Goal: Complete application form

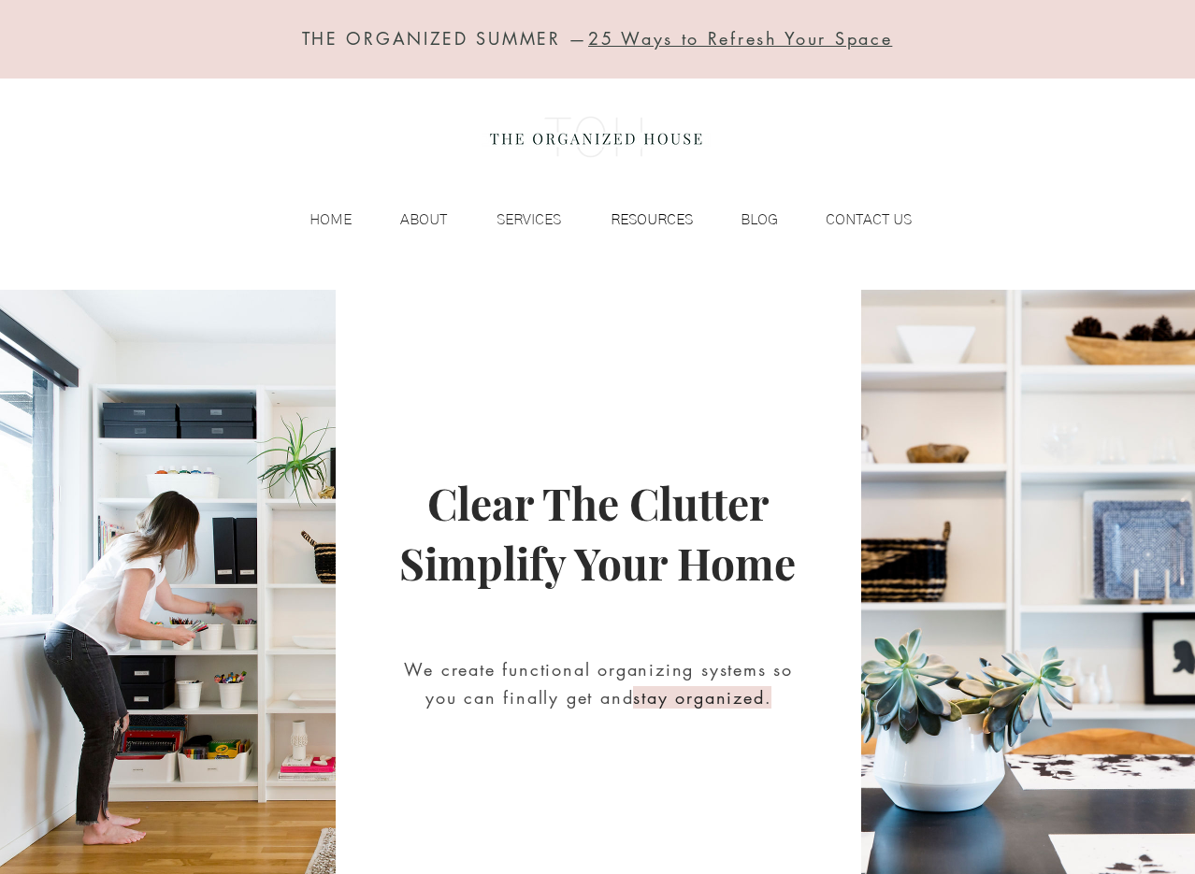
click at [650, 213] on p "RESOURCES" at bounding box center [651, 220] width 101 height 28
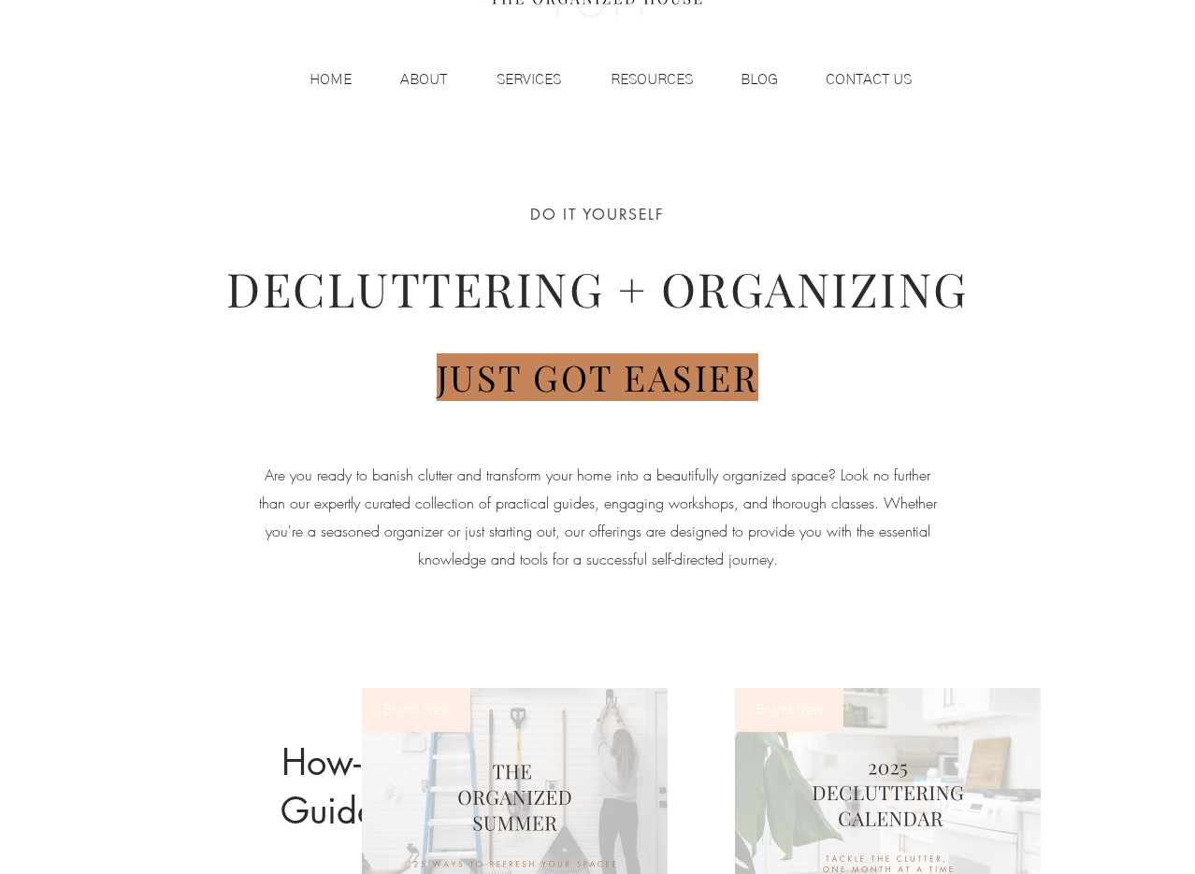
scroll to position [131, 0]
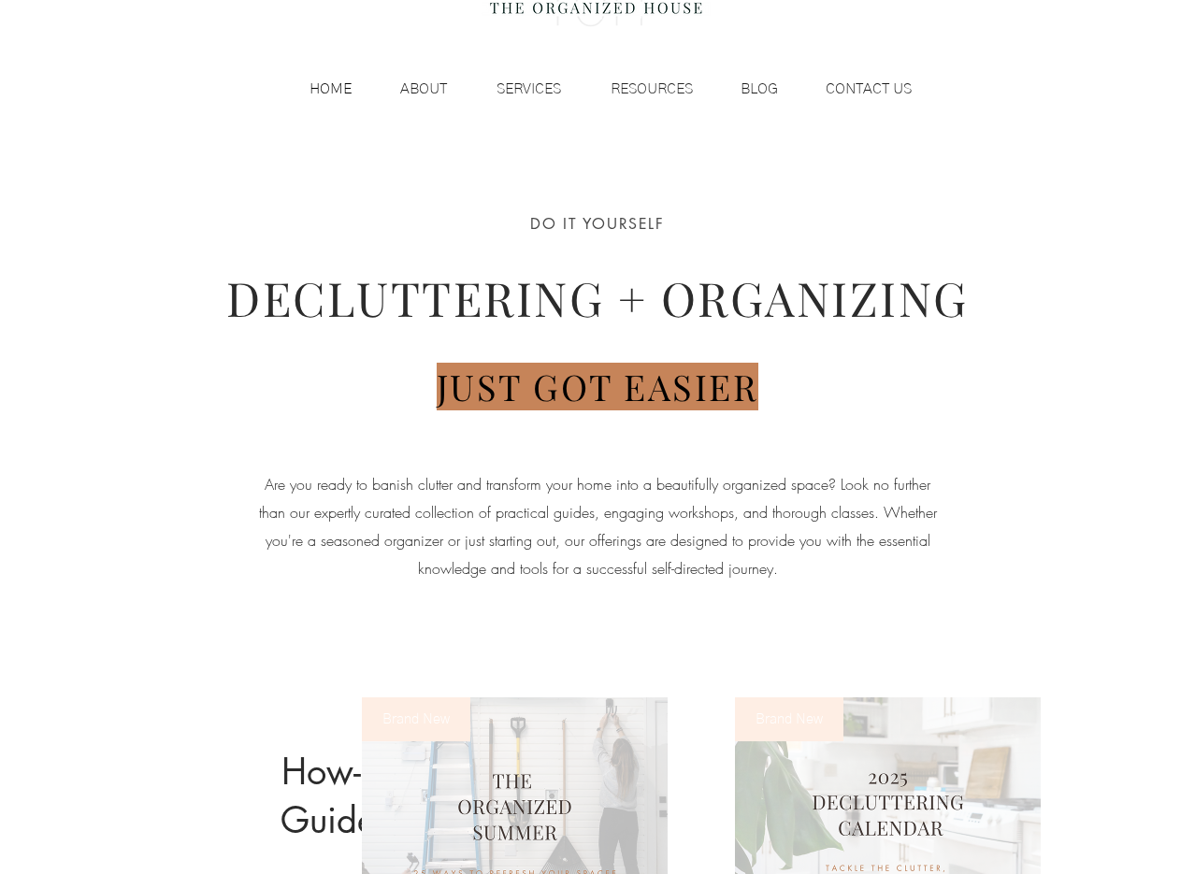
click at [326, 88] on p "HOME" at bounding box center [330, 89] width 61 height 28
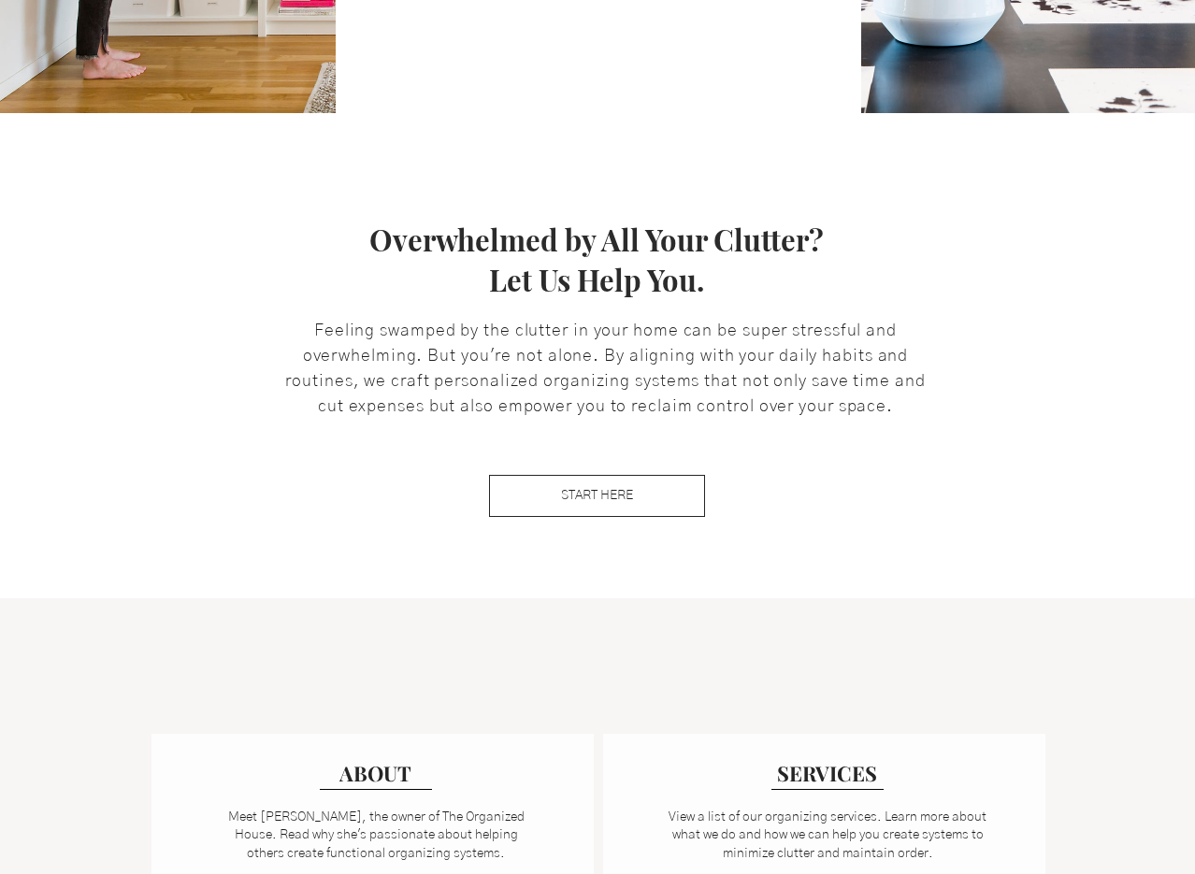
scroll to position [937, 0]
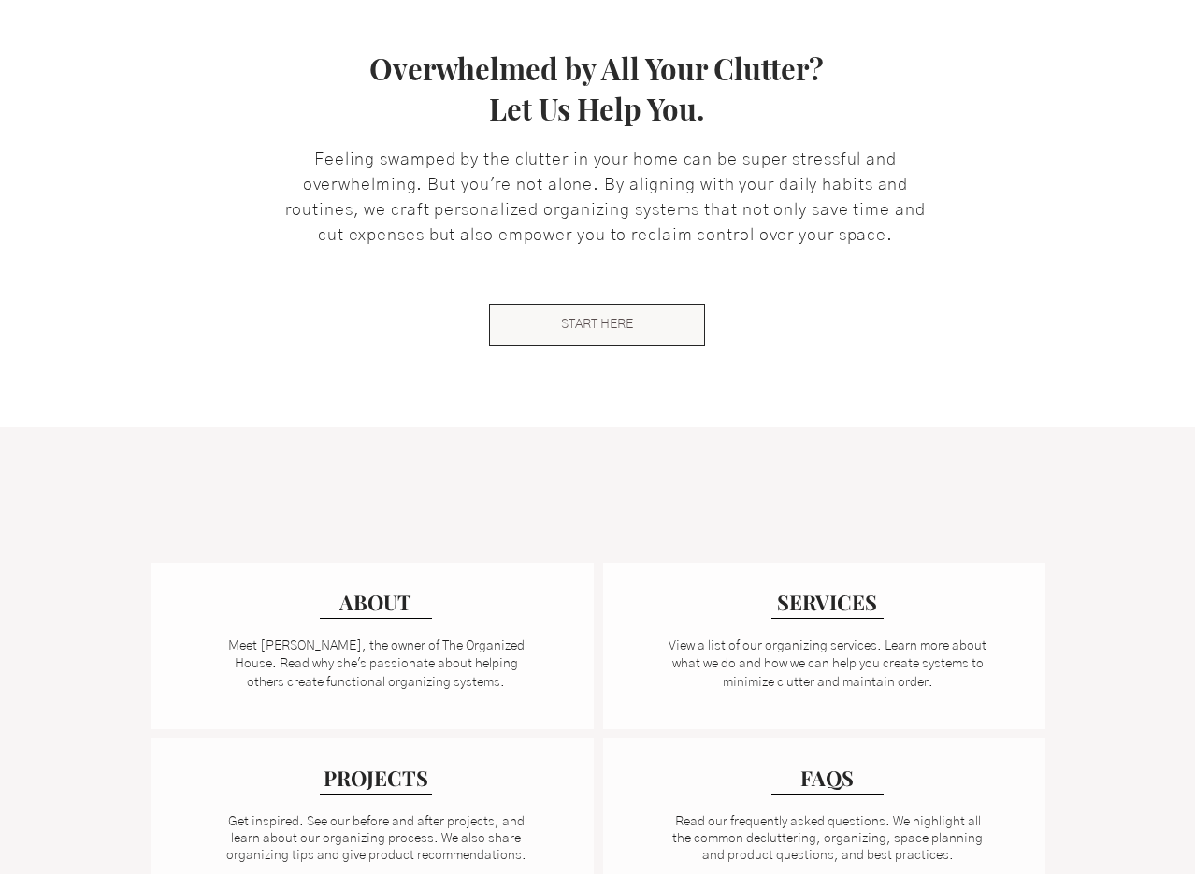
click at [532, 323] on link "START HERE" at bounding box center [597, 325] width 216 height 42
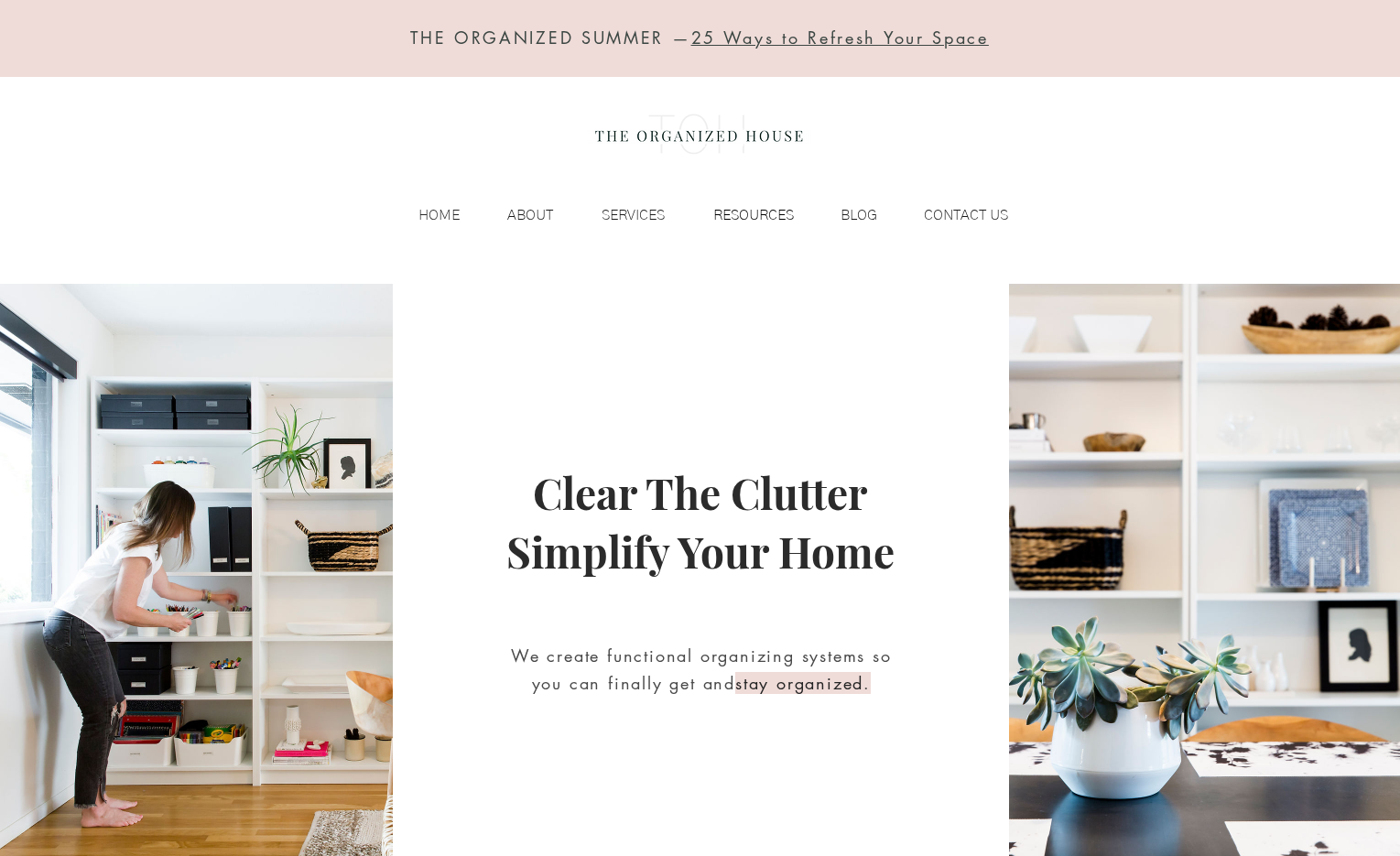
click at [753, 207] on p "RESOURCES" at bounding box center [753, 215] width 99 height 27
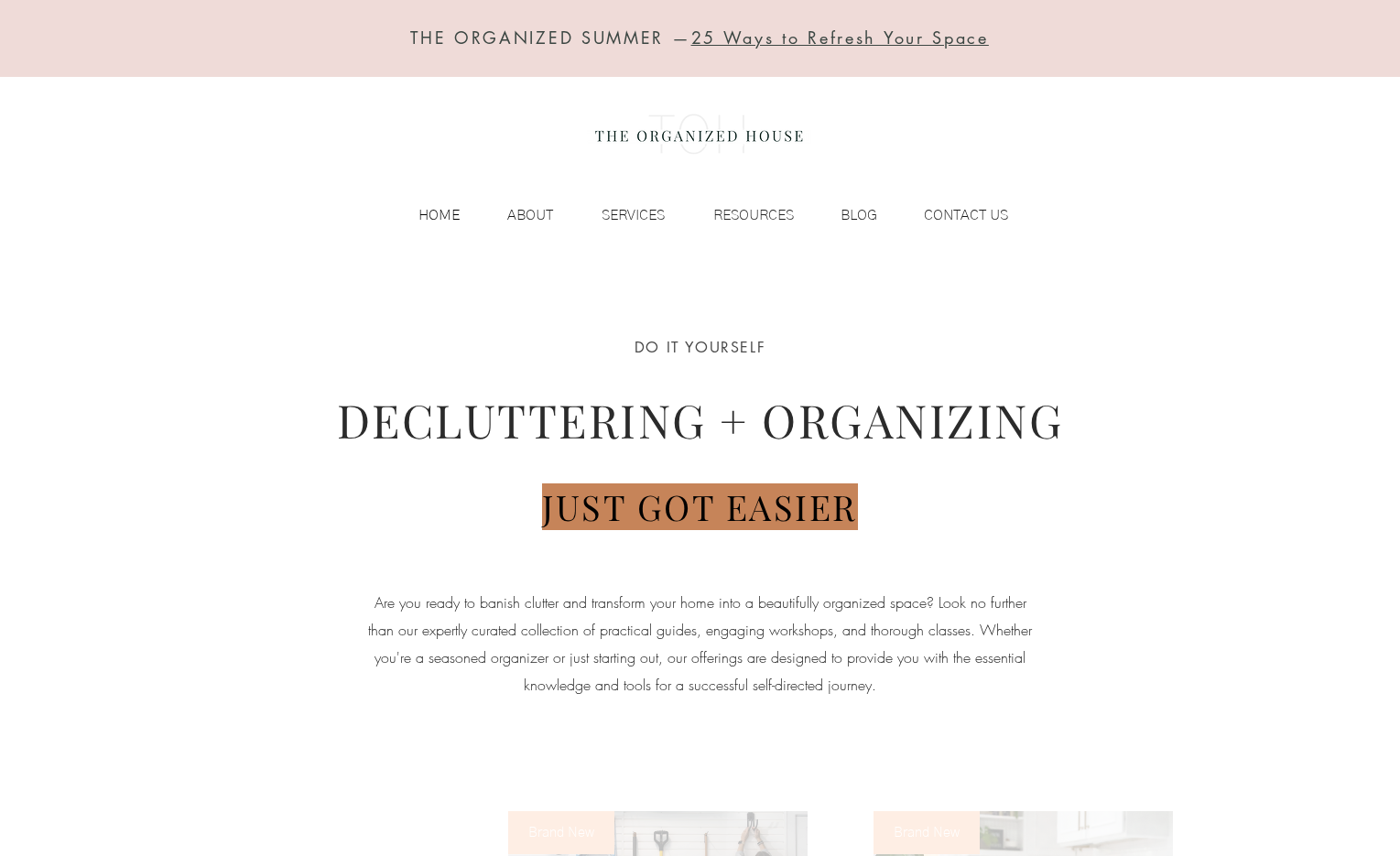
click at [448, 215] on p "HOME" at bounding box center [439, 215] width 60 height 27
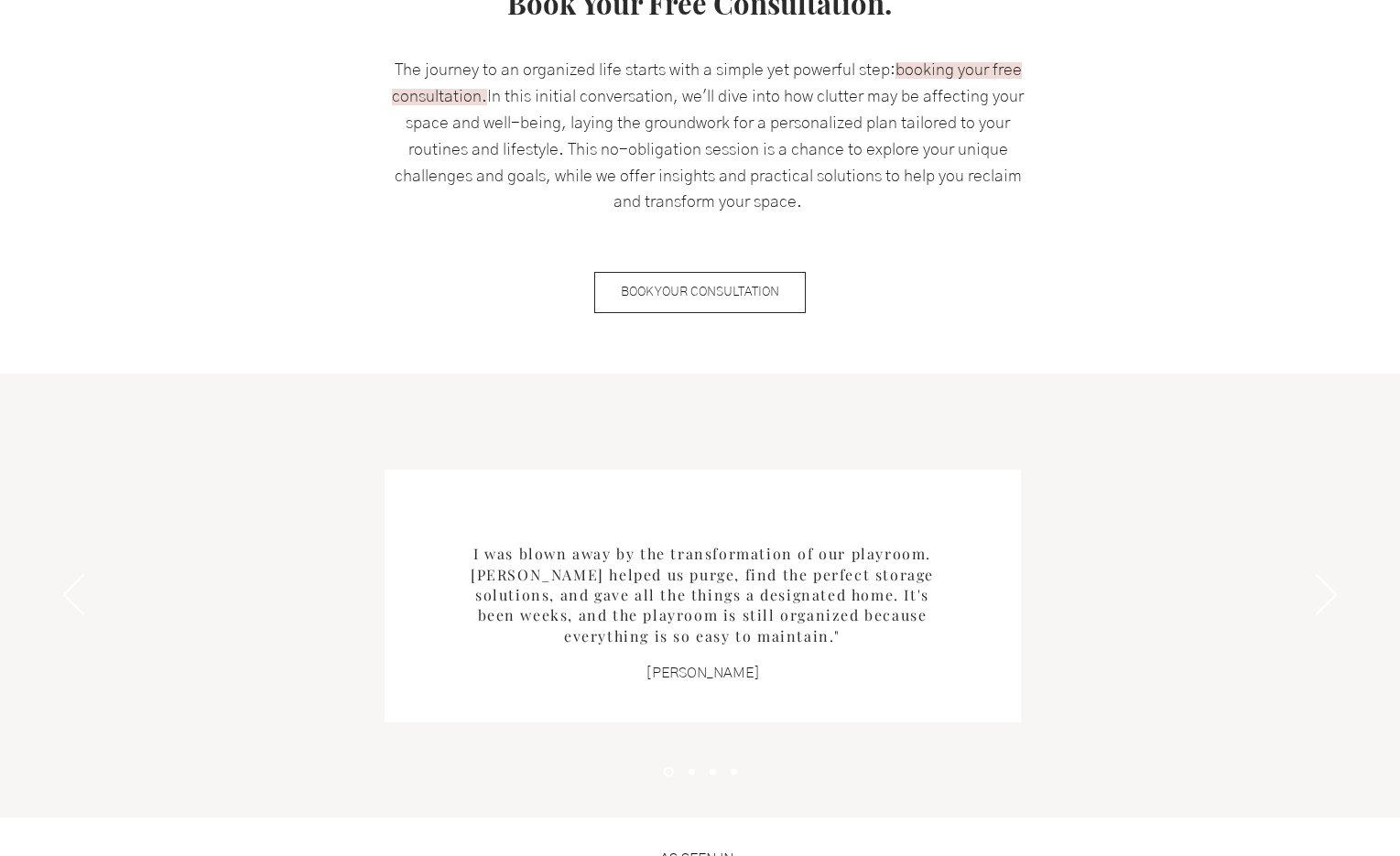
scroll to position [1885, 0]
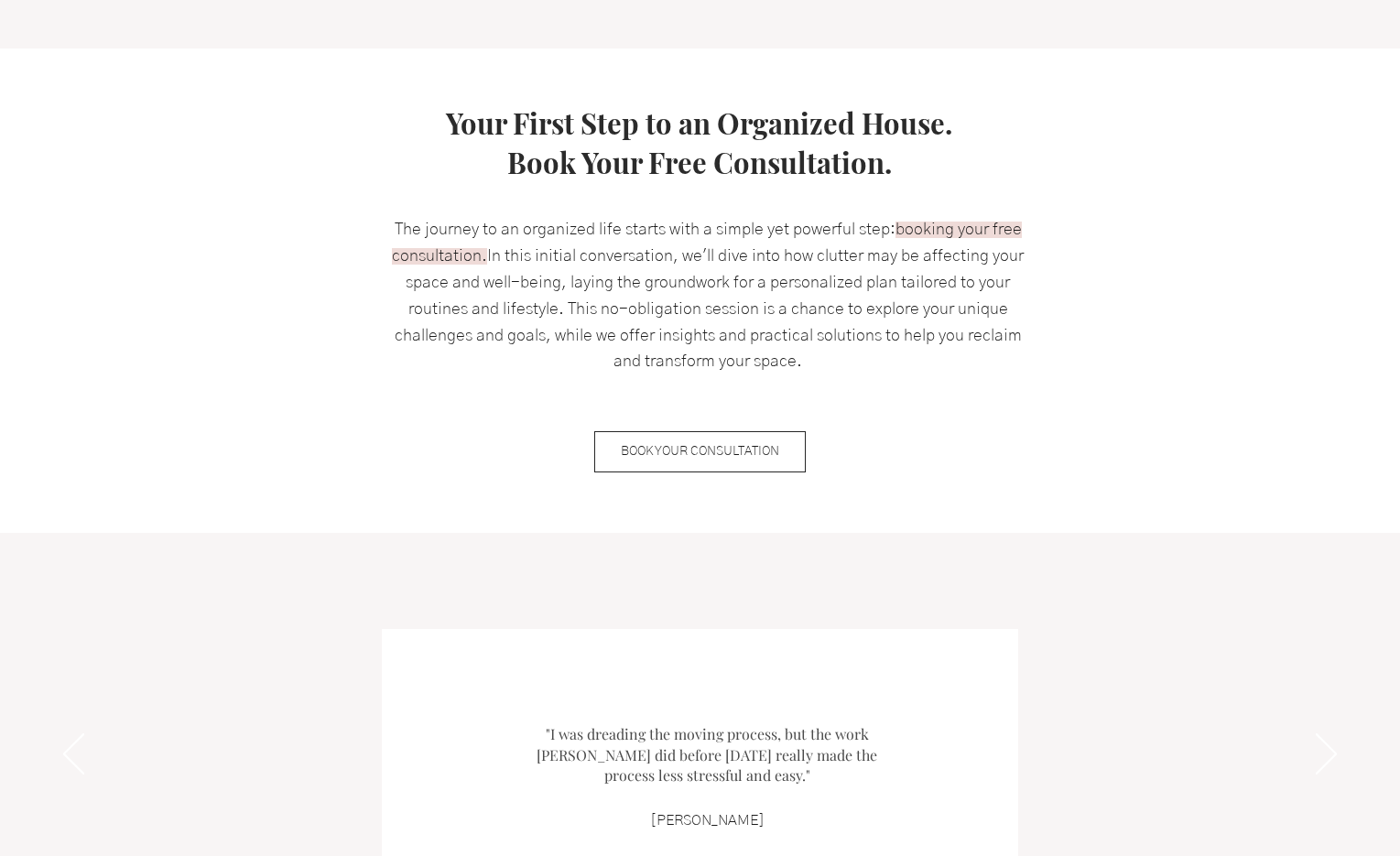
click at [947, 236] on span "booking your free consultation." at bounding box center [706, 243] width 630 height 43
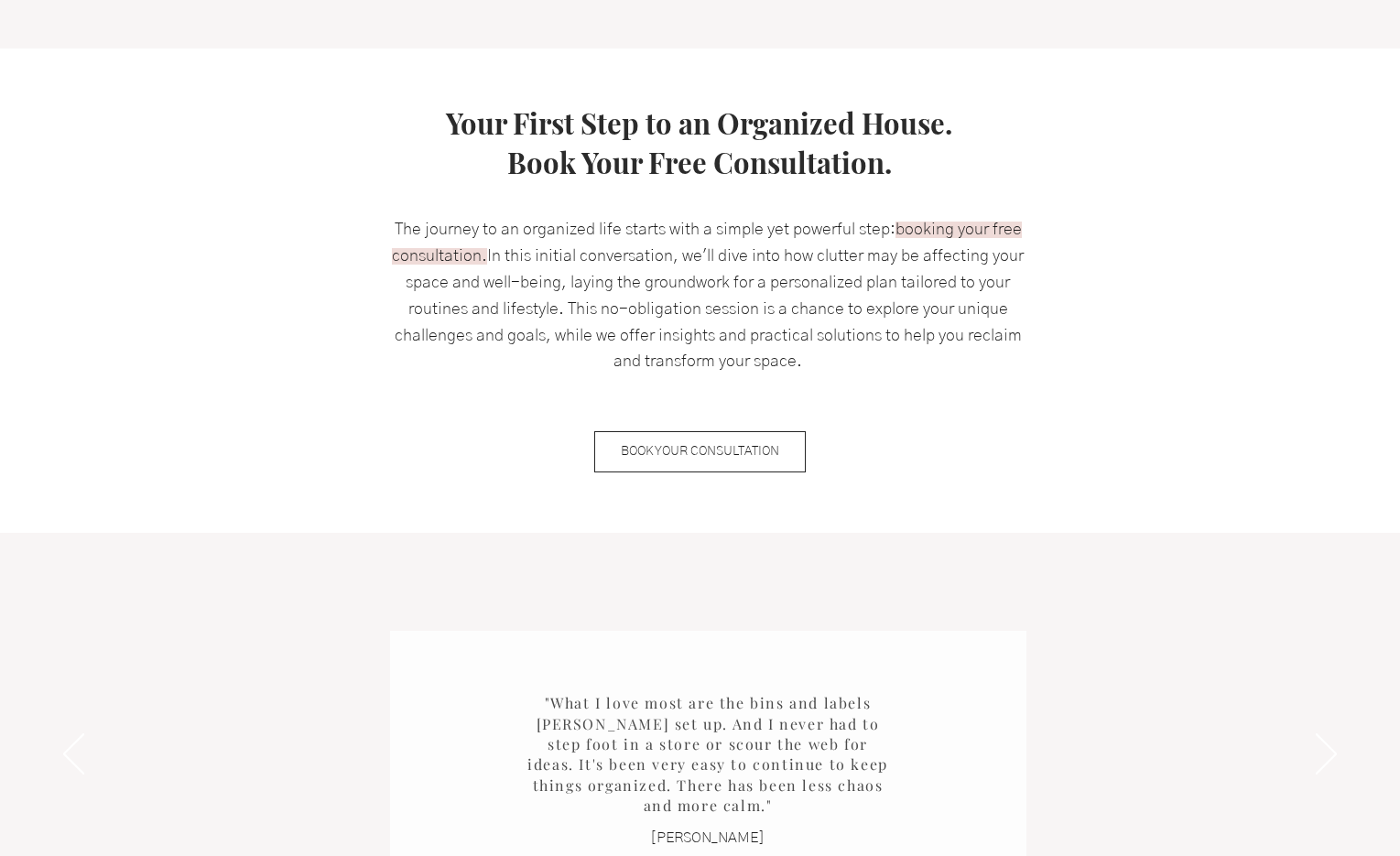
click at [956, 229] on span "booking your free consultation." at bounding box center [706, 243] width 630 height 43
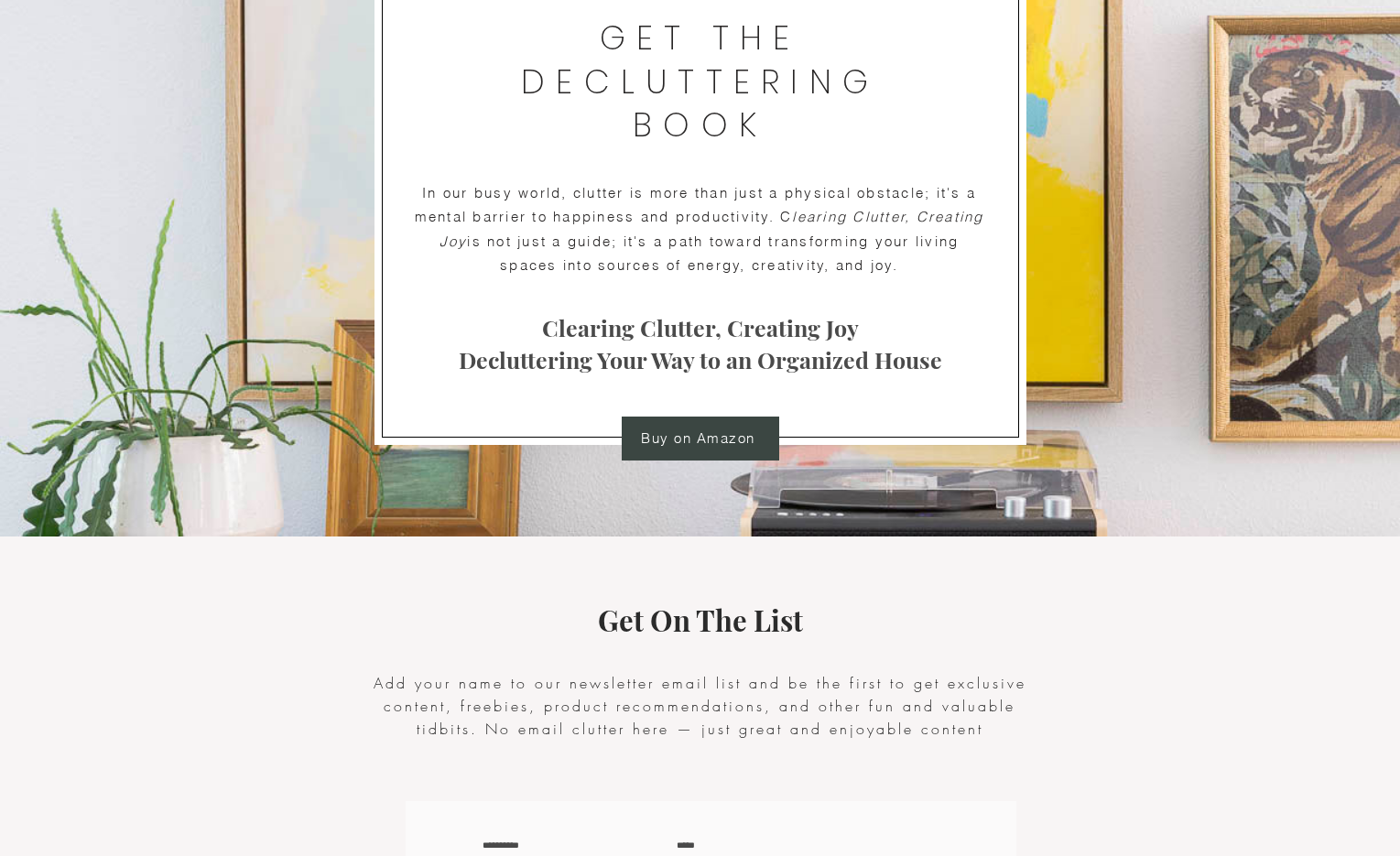
scroll to position [3643, 0]
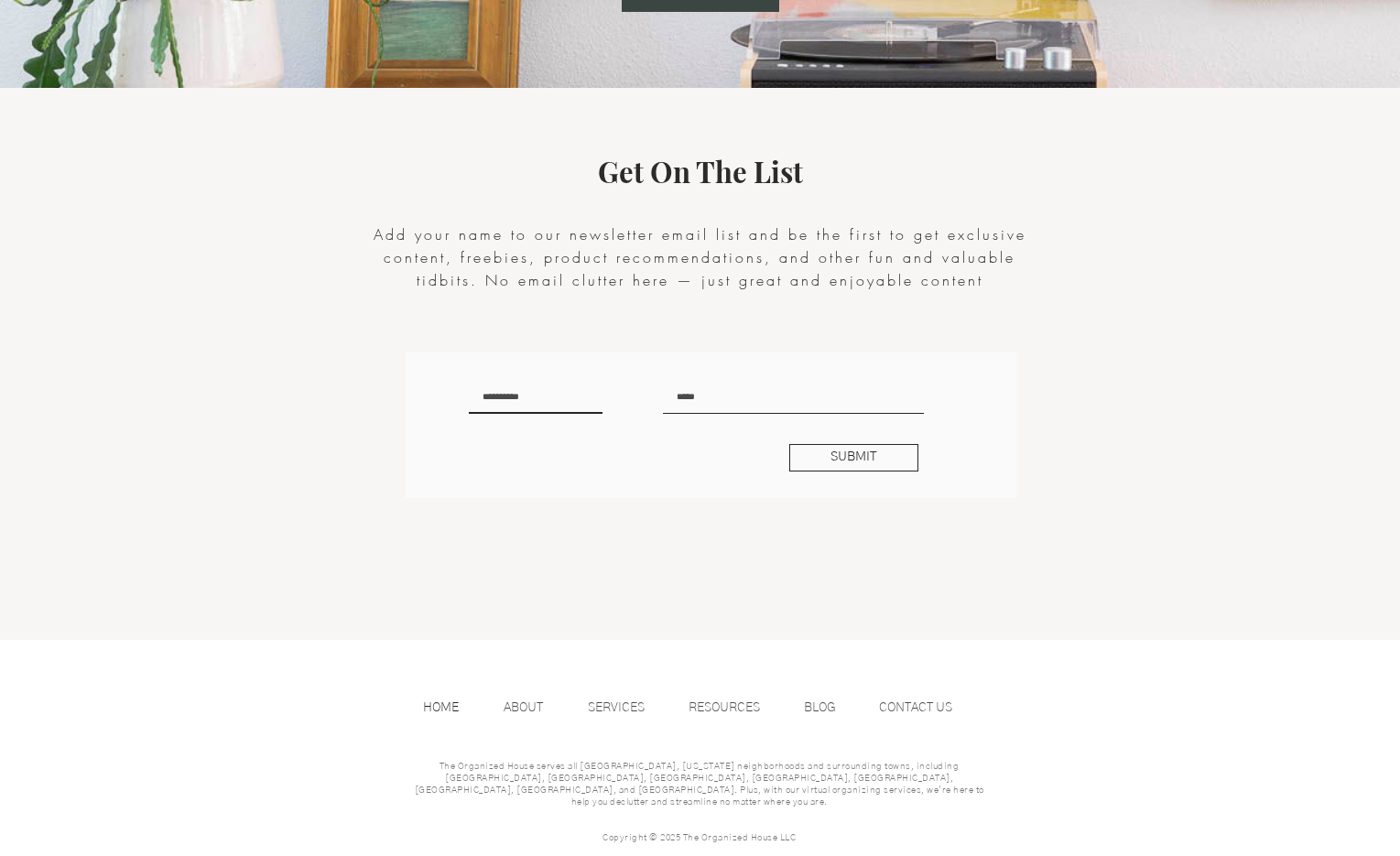
click at [533, 402] on input "text" at bounding box center [536, 397] width 134 height 34
type input "***"
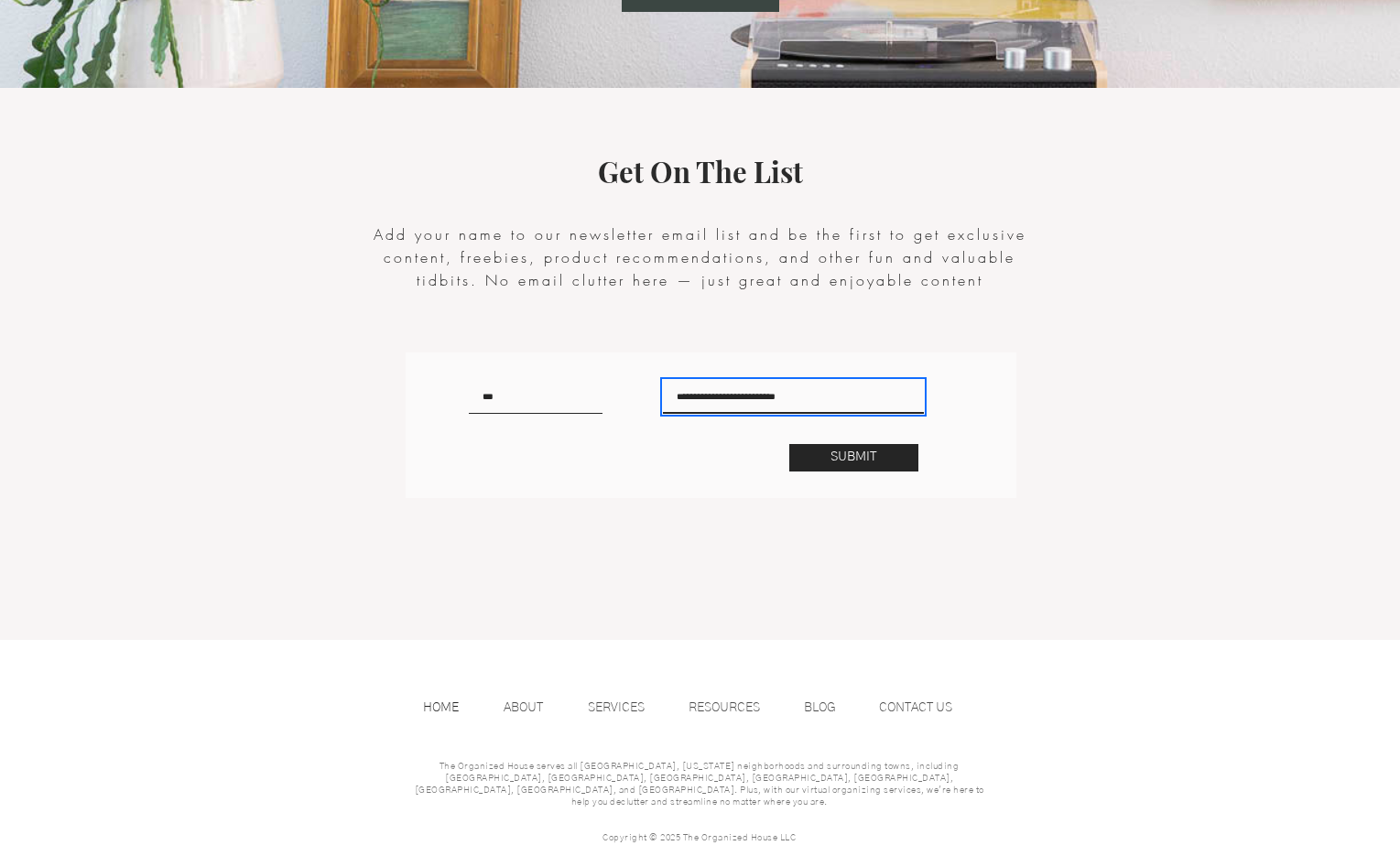
type input "**********"
click at [795, 459] on button "SUBMIT" at bounding box center [854, 458] width 129 height 27
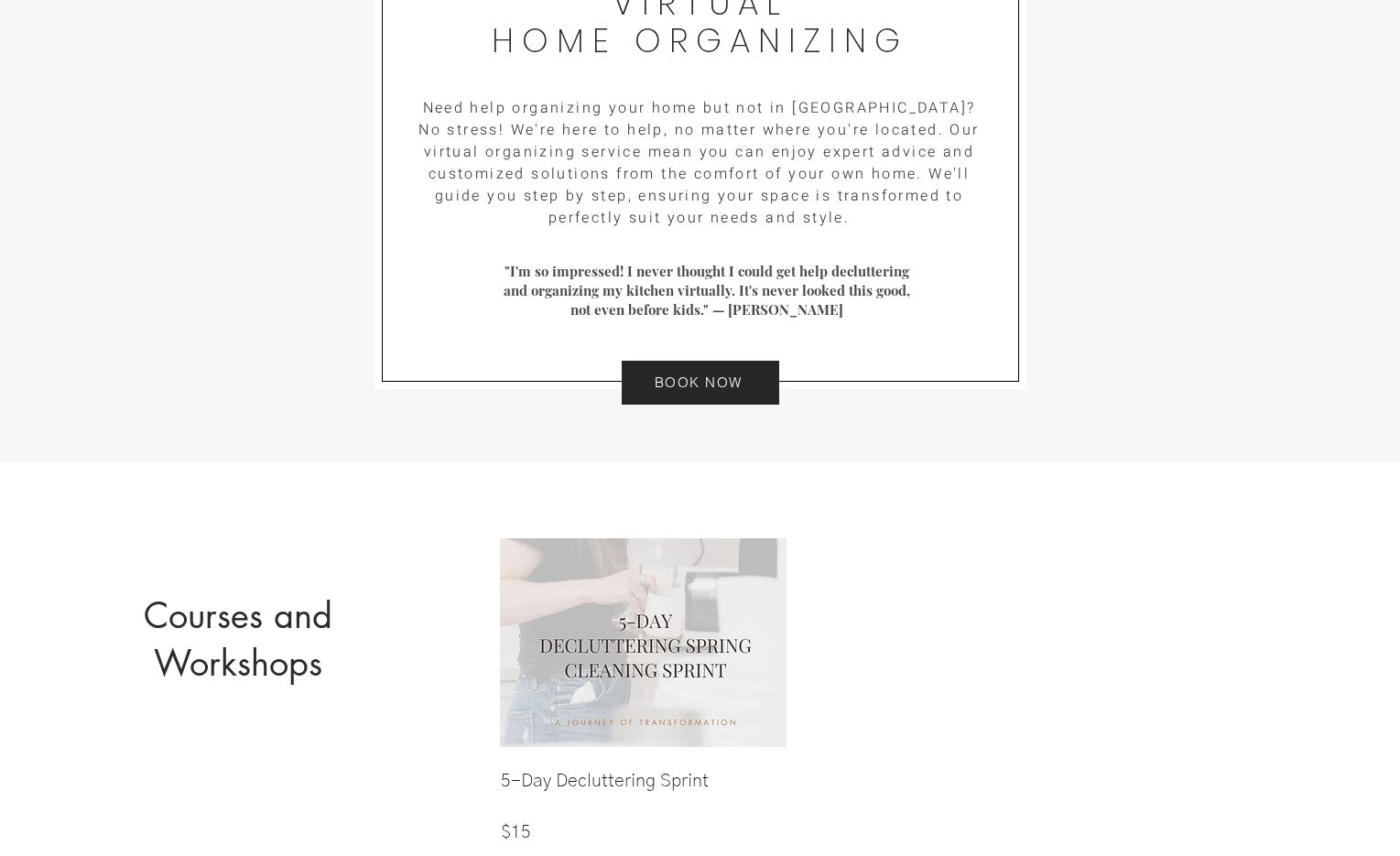
scroll to position [2707, 0]
